Goal: Task Accomplishment & Management: Manage account settings

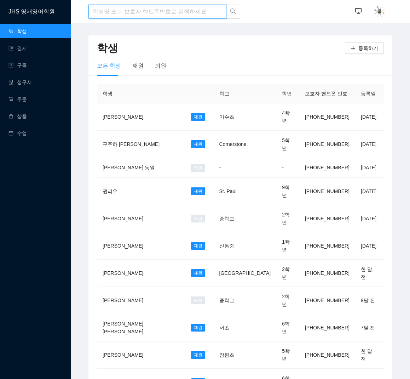
click at [156, 14] on input "search" at bounding box center [158, 12] width 138 height 14
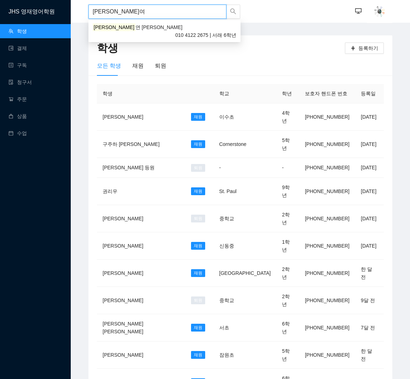
type input "[PERSON_NAME]"
click at [122, 24] on div "[PERSON_NAME] [PERSON_NAME] 010 4122 2675 | 서래 6학년" at bounding box center [165, 31] width 144 height 16
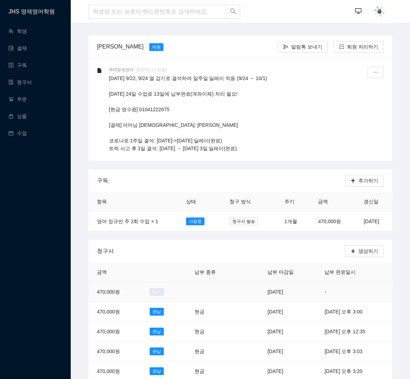
click at [260, 291] on td "[DATE]" at bounding box center [287, 292] width 57 height 20
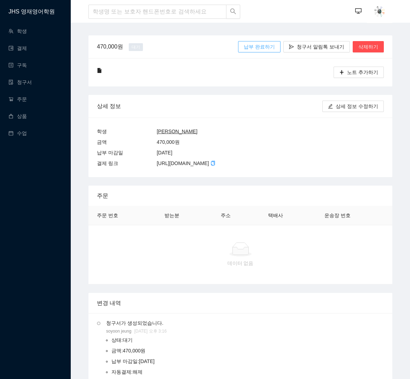
click at [269, 47] on span "납부 완료하기" at bounding box center [259, 47] width 31 height 8
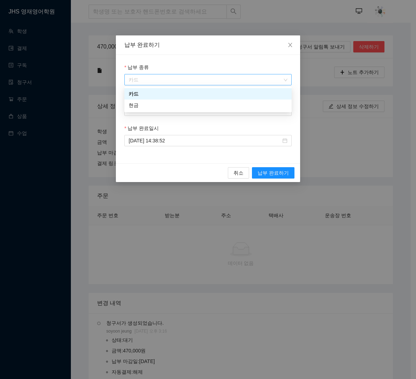
click at [252, 85] on span "카드" at bounding box center [208, 79] width 159 height 11
click at [238, 102] on div "현금" at bounding box center [207, 104] width 167 height 11
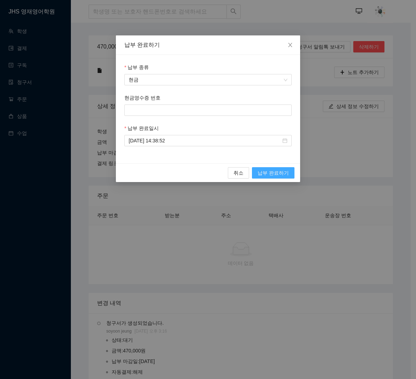
click at [275, 170] on span "납부 완료하기" at bounding box center [272, 173] width 31 height 8
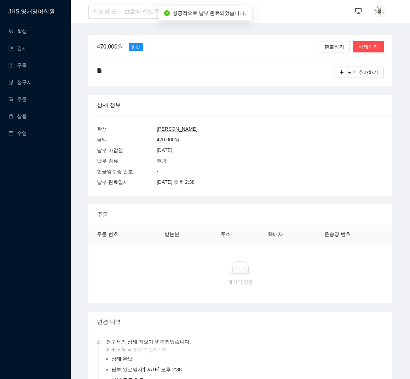
click at [192, 166] on div "현금영수증 번호 -" at bounding box center [240, 171] width 287 height 11
drag, startPoint x: 232, startPoint y: 181, endPoint x: 175, endPoint y: 131, distance: 75.8
click at [171, 131] on div "학생 이효연 [PERSON_NAME] 금액 470,000 원 납부 마감일 [DATE] 납부 종류 현금 현금영수증 번호 - 납부 완료일시 [DA…" at bounding box center [241, 155] width 304 height 81
click at [220, 119] on div "학생 이효연 [PERSON_NAME] 금액 470,000 원 납부 마감일 [DATE] 납부 종류 현금 현금영수증 번호 - 납부 완료일시 [DA…" at bounding box center [241, 155] width 304 height 81
click at [52, 239] on div "JHS 영재영어학원 학생 결제 구독 청구서 주문 상품 수업" at bounding box center [35, 189] width 71 height 379
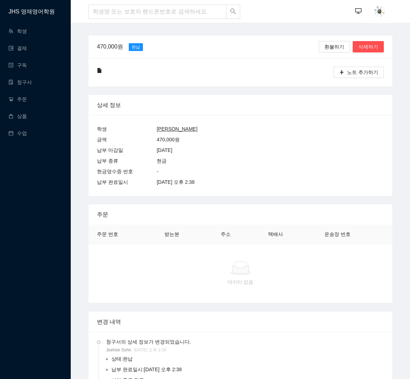
click at [132, 20] on div at bounding box center [165, 11] width 152 height 23
click at [141, 10] on input "search" at bounding box center [158, 12] width 138 height 14
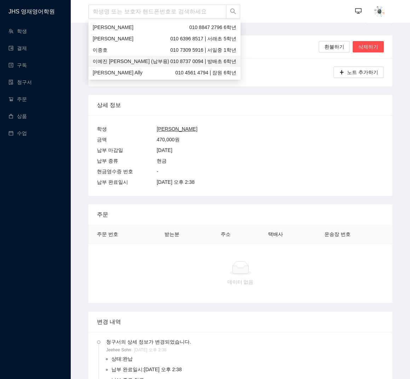
click at [309, 133] on div "학생 [PERSON_NAME] [PERSON_NAME]" at bounding box center [240, 129] width 287 height 11
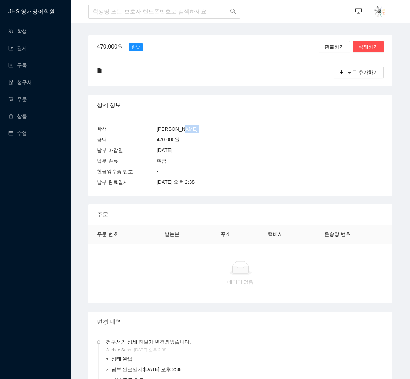
click at [309, 133] on div "학생 [PERSON_NAME] [PERSON_NAME]" at bounding box center [240, 129] width 287 height 11
click at [56, 210] on div "JHS 영재영어학원 학생 결제 구독 청구서 주문 상품 수업" at bounding box center [35, 189] width 71 height 379
click at [215, 125] on div "학생 [PERSON_NAME] [PERSON_NAME]" at bounding box center [240, 129] width 287 height 11
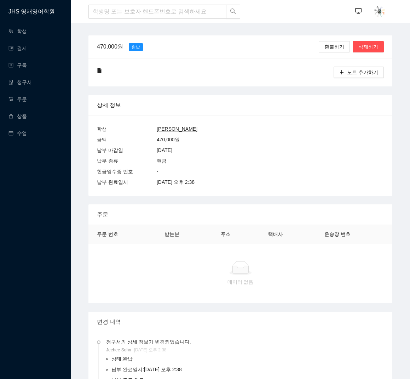
click at [137, 70] on div at bounding box center [222, 72] width 227 height 11
